Goal: Find specific page/section: Find specific page/section

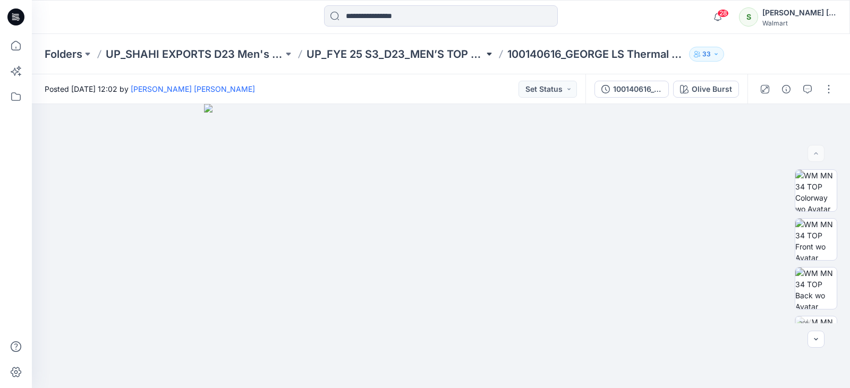
click at [492, 54] on button at bounding box center [489, 54] width 11 height 15
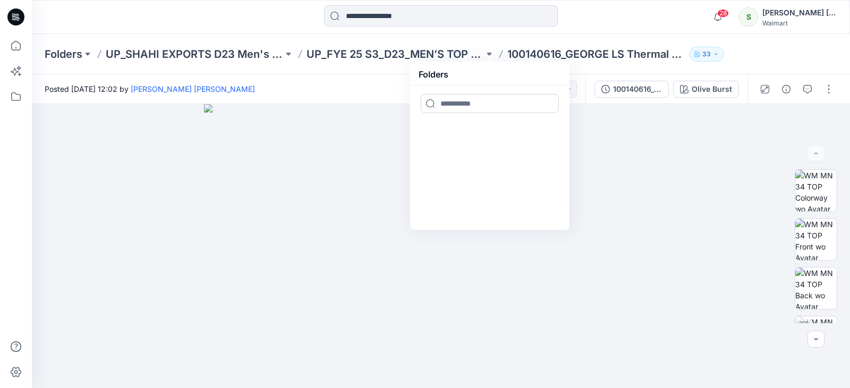
click at [498, 106] on input at bounding box center [490, 103] width 138 height 19
click at [493, 137] on div at bounding box center [489, 173] width 151 height 106
click at [236, 57] on p "UP_SHAHI EXPORTS D23 Men's Tops" at bounding box center [194, 54] width 177 height 15
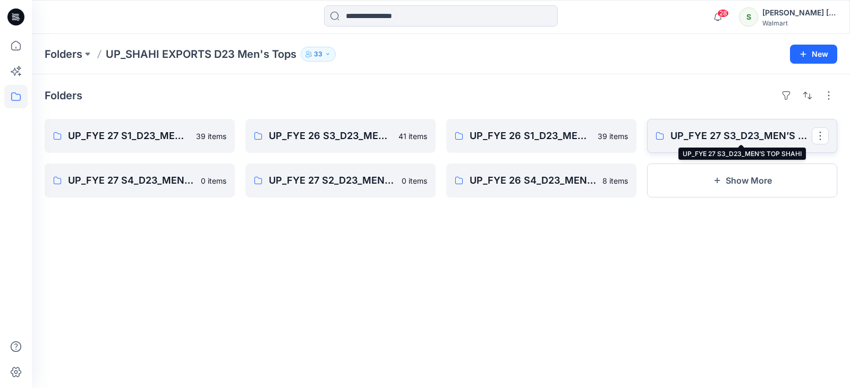
click at [747, 134] on p "UP_FYE 27 S3_D23_MEN’S TOP SHAHI" at bounding box center [741, 136] width 141 height 15
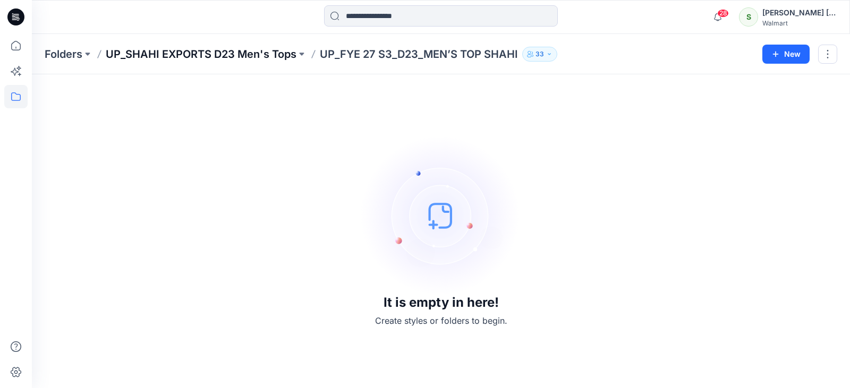
click at [267, 55] on p "UP_SHAHI EXPORTS D23 Men's Tops" at bounding box center [201, 54] width 191 height 15
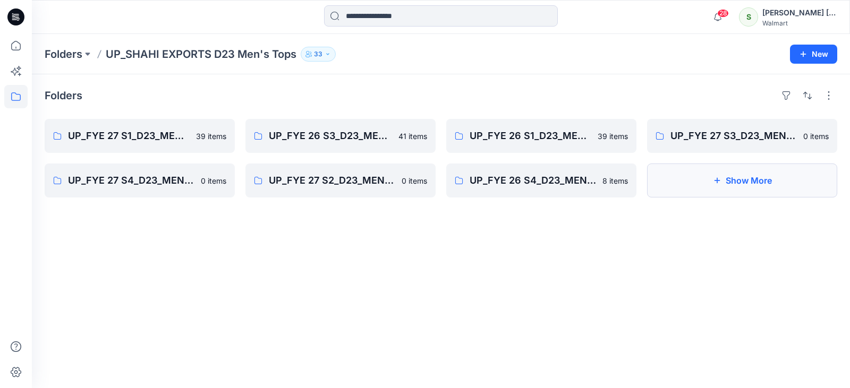
click at [753, 184] on button "Show More" at bounding box center [742, 181] width 190 height 34
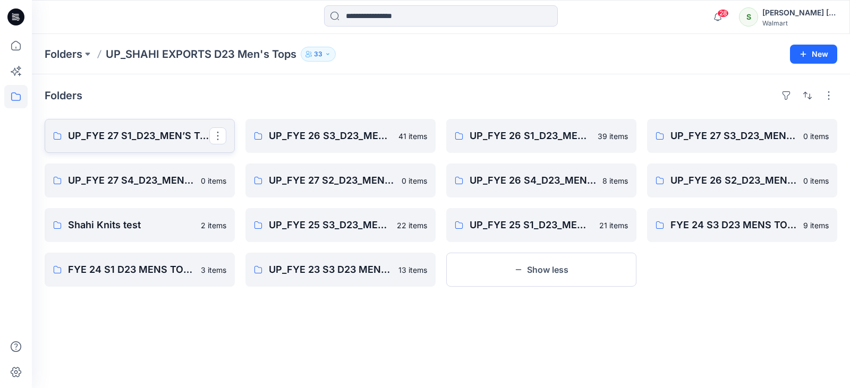
click at [129, 140] on p "UP_FYE 27 S1_D23_MEN’S TOP SHAHI" at bounding box center [138, 136] width 141 height 15
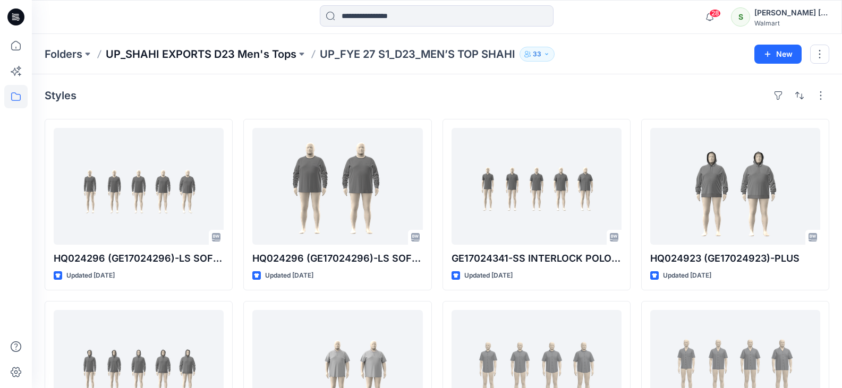
click at [189, 54] on p "UP_SHAHI EXPORTS D23 Men's Tops" at bounding box center [201, 54] width 191 height 15
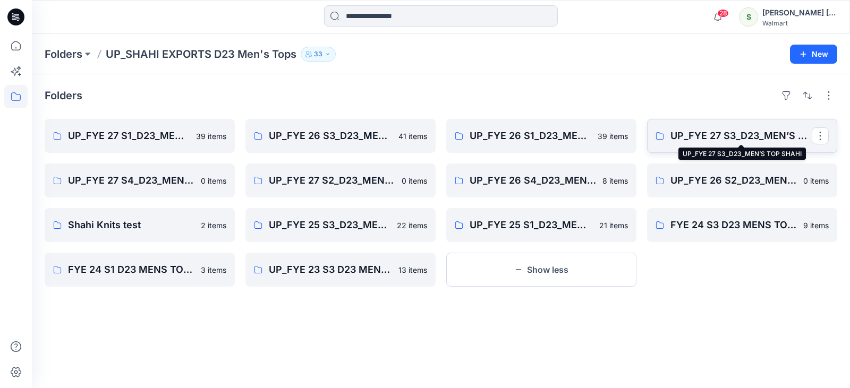
click at [727, 141] on p "UP_FYE 27 S3_D23_MEN’S TOP SHAHI" at bounding box center [741, 136] width 141 height 15
